Goal: Task Accomplishment & Management: Use online tool/utility

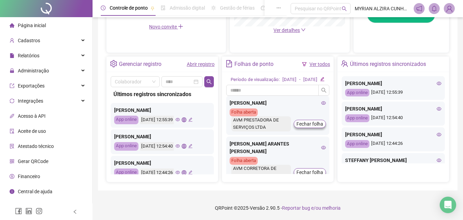
scroll to position [233, 0]
click at [29, 70] on span "Administração" at bounding box center [33, 70] width 31 height 5
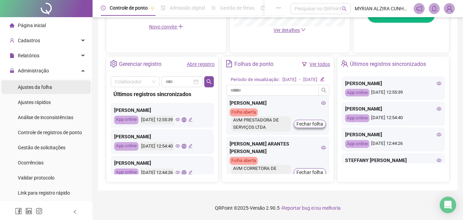
click at [35, 89] on span "Ajustes da folha" at bounding box center [35, 86] width 34 height 5
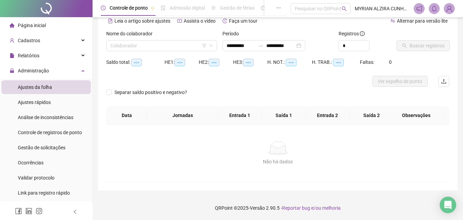
scroll to position [33, 0]
type input "**********"
click at [188, 45] on input "search" at bounding box center [158, 45] width 96 height 10
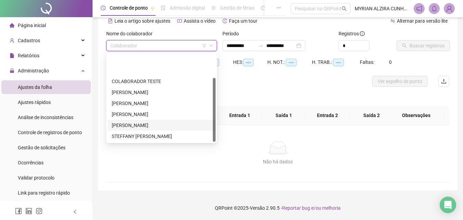
scroll to position [33, 0]
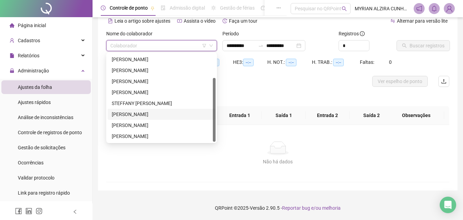
click at [151, 111] on div "[PERSON_NAME]" at bounding box center [162, 114] width 100 height 8
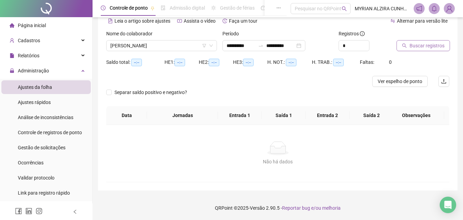
click at [417, 49] on span "Buscar registros" at bounding box center [427, 46] width 35 height 8
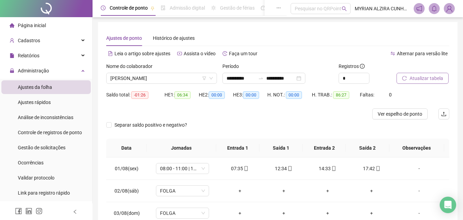
scroll to position [0, 0]
click at [188, 82] on span "[PERSON_NAME]" at bounding box center [161, 79] width 103 height 10
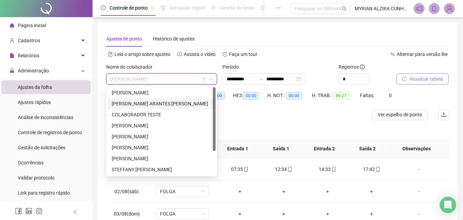
click at [186, 103] on div "[PERSON_NAME] ARANTES [PERSON_NAME]" at bounding box center [162, 104] width 100 height 8
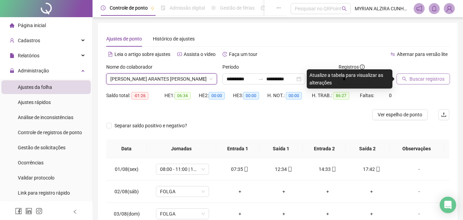
click at [408, 79] on button "Buscar registros" at bounding box center [423, 78] width 53 height 11
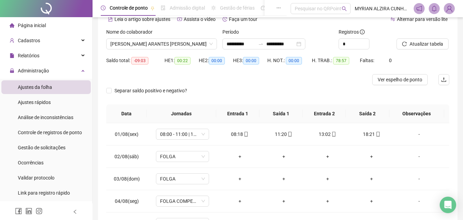
scroll to position [20, 0]
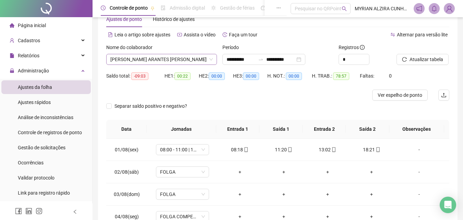
click at [195, 60] on span "[PERSON_NAME] ARANTES [PERSON_NAME]" at bounding box center [161, 59] width 103 height 10
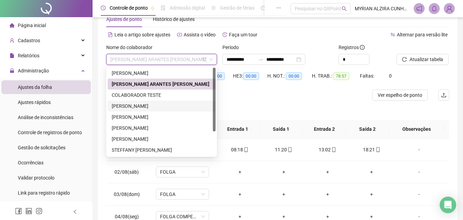
click at [177, 107] on div "[PERSON_NAME]" at bounding box center [162, 106] width 100 height 8
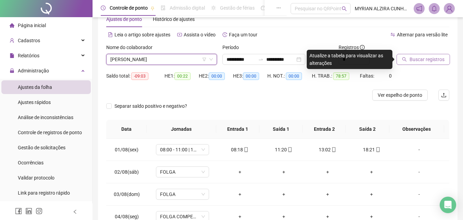
click at [404, 63] on button "Buscar registros" at bounding box center [423, 59] width 53 height 11
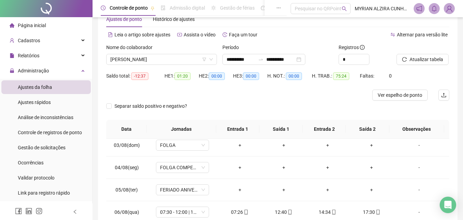
scroll to position [0, 0]
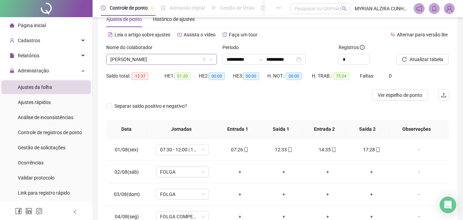
click at [176, 58] on span "[PERSON_NAME]" at bounding box center [161, 59] width 103 height 10
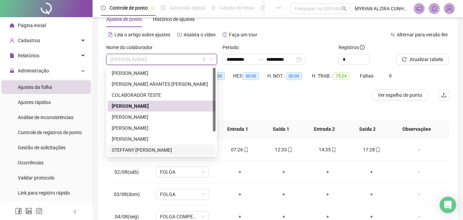
click at [178, 149] on div "STEFFANY [PERSON_NAME]" at bounding box center [162, 150] width 100 height 8
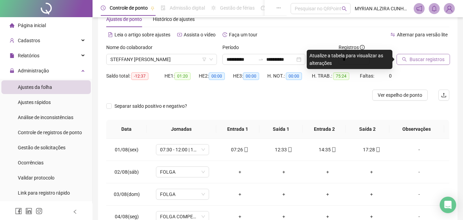
click at [422, 59] on span "Buscar registros" at bounding box center [427, 60] width 35 height 8
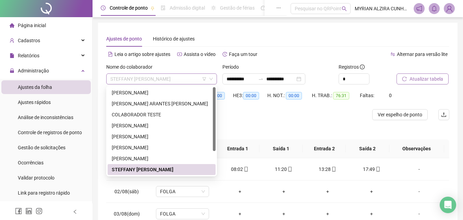
click at [199, 81] on span "STEFFANY [PERSON_NAME]" at bounding box center [161, 79] width 103 height 10
click at [172, 157] on div "[PERSON_NAME]" at bounding box center [162, 159] width 100 height 8
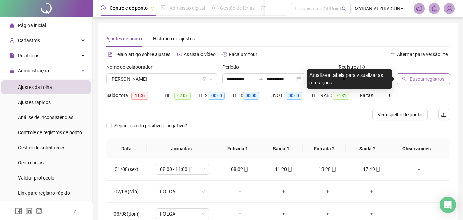
click at [411, 78] on span "Buscar registros" at bounding box center [427, 79] width 35 height 8
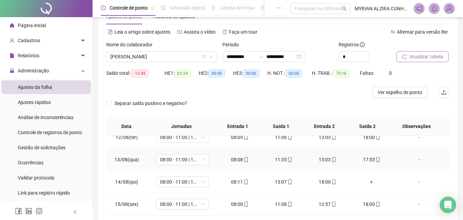
scroll to position [34, 0]
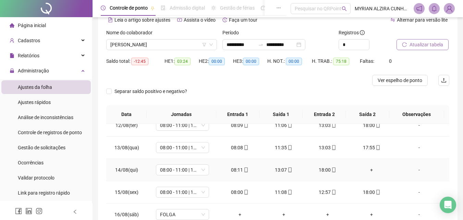
click at [368, 169] on div "+" at bounding box center [371, 170] width 33 height 8
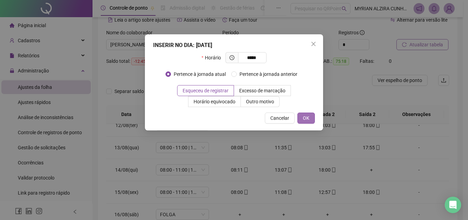
type input "*****"
click at [307, 120] on span "OK" at bounding box center [306, 118] width 7 height 8
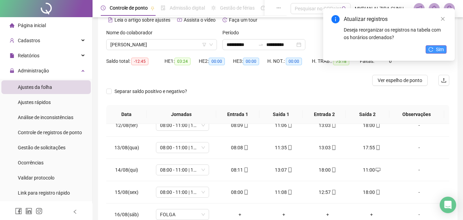
click at [437, 50] on span "Sim" at bounding box center [440, 50] width 8 height 8
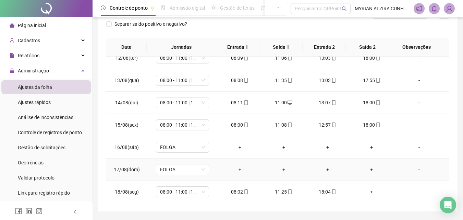
scroll to position [103, 0]
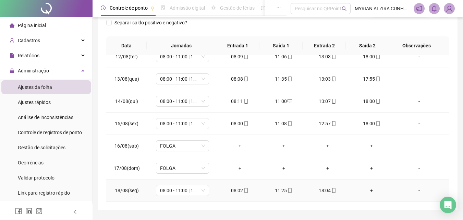
click at [368, 190] on div "+" at bounding box center [371, 191] width 33 height 8
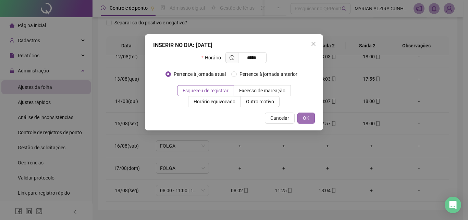
type input "*****"
click at [312, 117] on button "OK" at bounding box center [306, 117] width 17 height 11
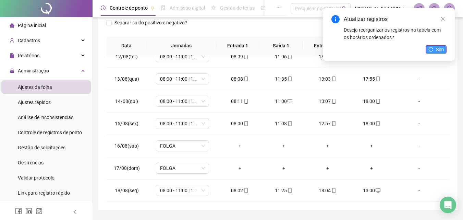
click at [442, 49] on span "Sim" at bounding box center [440, 50] width 8 height 8
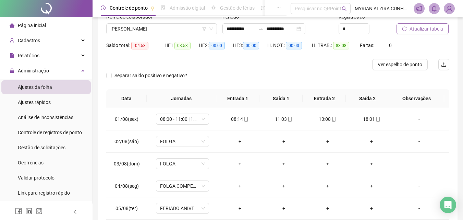
scroll to position [0, 0]
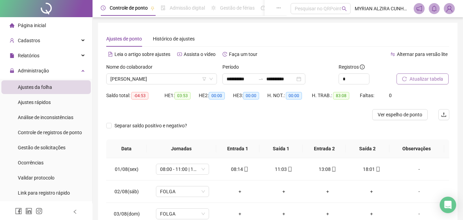
click at [302, 120] on div "Separar saldo positivo e negativo?" at bounding box center [277, 129] width 343 height 19
click at [195, 80] on span "[PERSON_NAME]" at bounding box center [161, 79] width 103 height 10
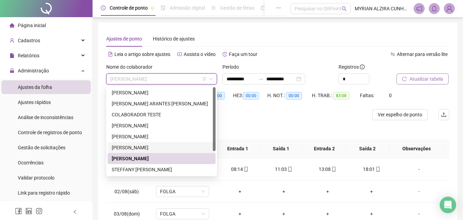
click at [166, 144] on div "[PERSON_NAME]" at bounding box center [162, 148] width 100 height 8
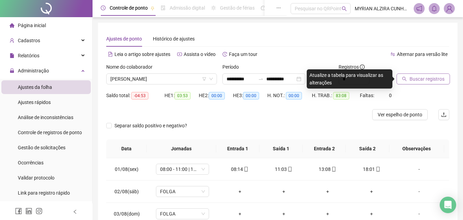
click at [411, 80] on span "Buscar registros" at bounding box center [427, 79] width 35 height 8
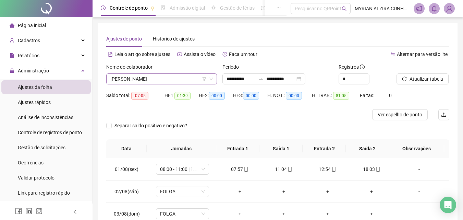
click at [173, 77] on span "[PERSON_NAME]" at bounding box center [161, 79] width 103 height 10
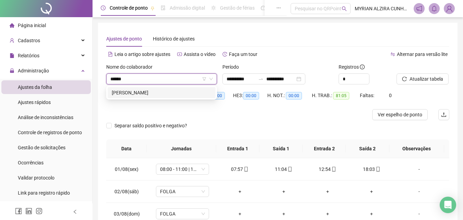
type input "*******"
click at [179, 93] on div "[PERSON_NAME]" at bounding box center [162, 93] width 100 height 8
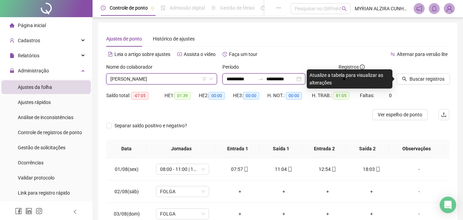
click at [295, 79] on input "**********" at bounding box center [280, 79] width 29 height 8
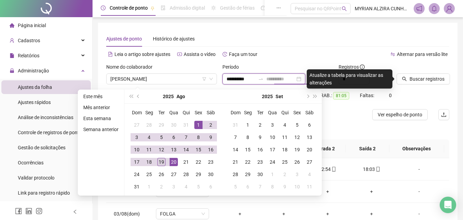
type input "**********"
click at [161, 160] on div "19" at bounding box center [161, 162] width 8 height 8
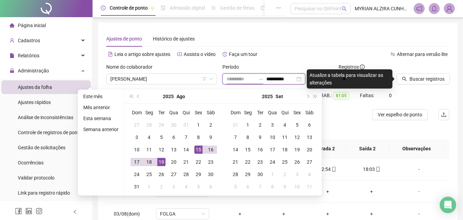
type input "**********"
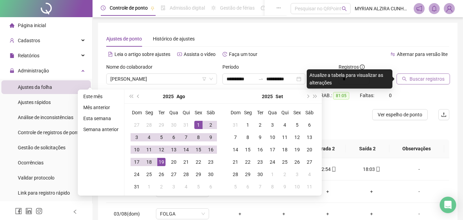
click at [420, 80] on span "Buscar registros" at bounding box center [427, 79] width 35 height 8
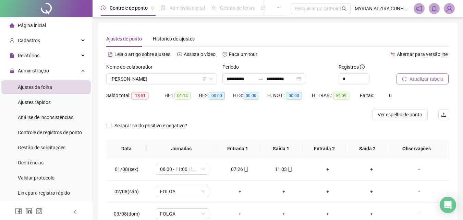
click at [436, 79] on span "Atualizar tabela" at bounding box center [427, 79] width 34 height 8
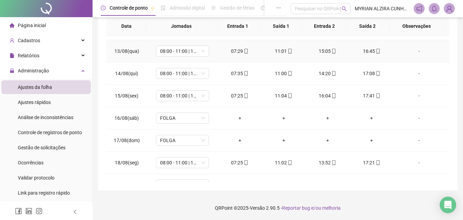
scroll to position [277, 0]
